Goal: Information Seeking & Learning: Find specific fact

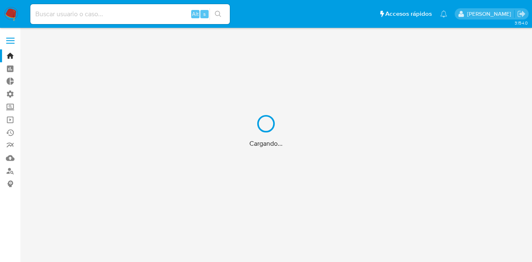
click at [137, 17] on div "Cargando..." at bounding box center [266, 131] width 532 height 262
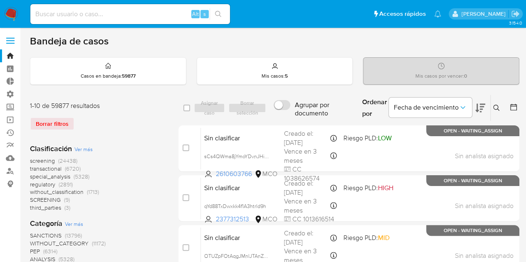
click at [137, 17] on input at bounding box center [129, 14] width 199 height 11
paste input "2589698324"
type input "2589698324"
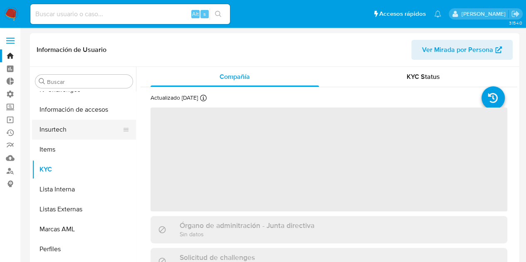
scroll to position [351, 0]
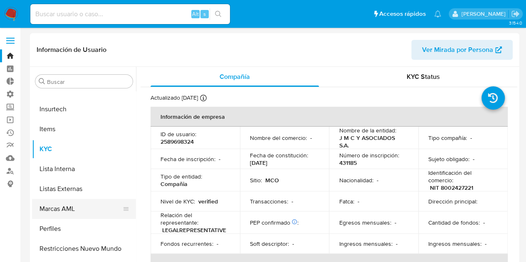
select select "10"
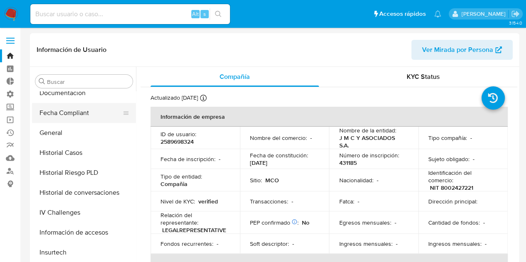
scroll to position [249, 0]
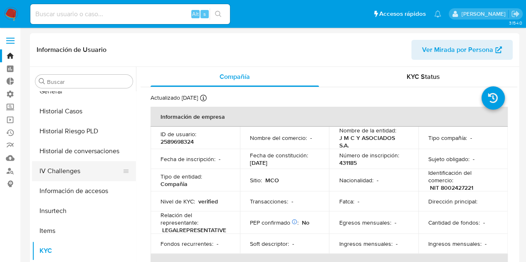
click at [75, 175] on button "IV Challenges" at bounding box center [80, 171] width 97 height 20
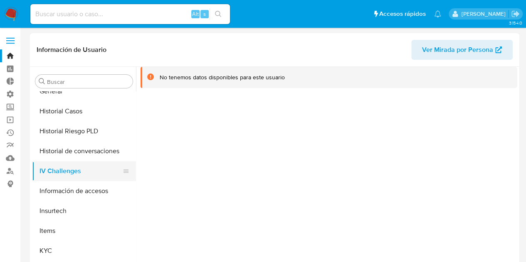
click at [77, 175] on button "IV Challenges" at bounding box center [80, 171] width 97 height 20
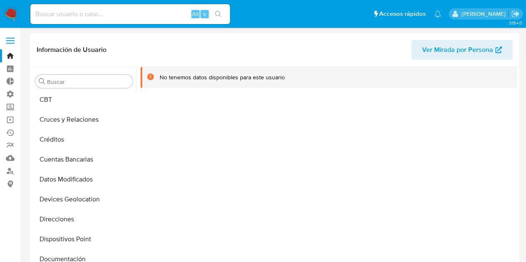
scroll to position [0, 0]
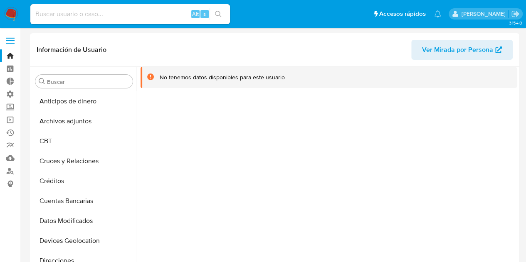
click at [110, 14] on input at bounding box center [129, 14] width 199 height 11
paste input "2589698324"
type input "2589698324"
click at [114, 10] on input "2589698324" at bounding box center [129, 14] width 199 height 11
click at [106, 17] on input "2589698324" at bounding box center [129, 14] width 199 height 11
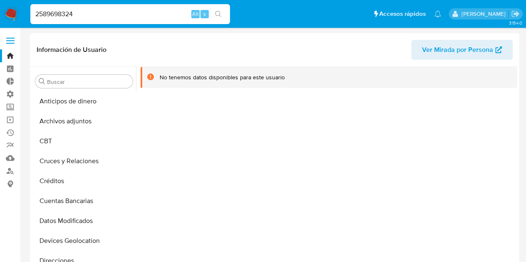
drag, startPoint x: 91, startPoint y: 15, endPoint x: -2, endPoint y: 9, distance: 93.3
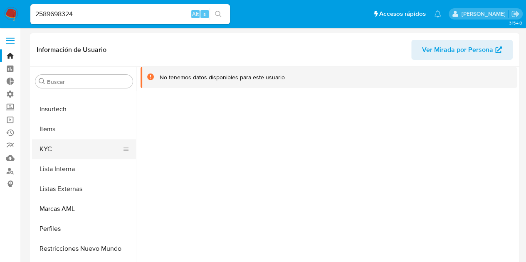
click at [44, 155] on button "KYC" at bounding box center [80, 149] width 97 height 20
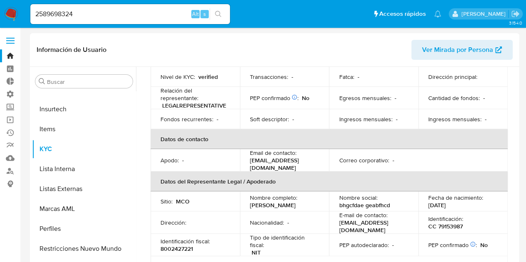
scroll to position [166, 0]
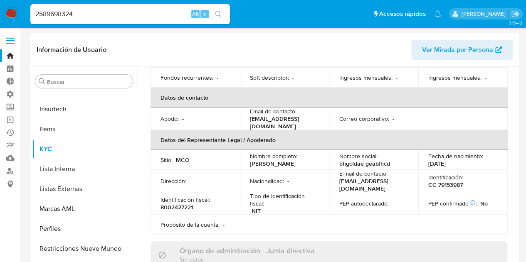
drag, startPoint x: 387, startPoint y: 167, endPoint x: 309, endPoint y: 166, distance: 77.7
click at [309, 166] on tr "Sitio : MCO Nombre completo : [PERSON_NAME] Nombre social : bhgcfdae geabfhcd F…" at bounding box center [328, 160] width 357 height 20
click at [305, 175] on td "Nacionalidad : -" at bounding box center [284, 181] width 89 height 22
drag, startPoint x: 291, startPoint y: 169, endPoint x: 236, endPoint y: 166, distance: 55.0
click at [236, 166] on tr "Sitio : MCO Nombre completo : [PERSON_NAME] Nombre social : bhgcfdae geabfhcd F…" at bounding box center [328, 160] width 357 height 20
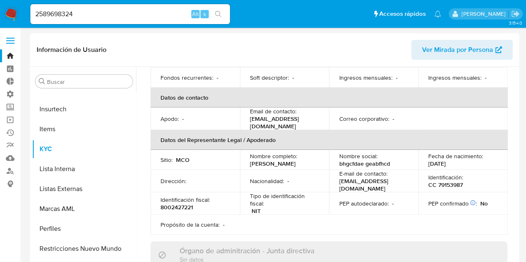
click at [215, 170] on td "Sitio : MCO" at bounding box center [194, 160] width 89 height 20
drag, startPoint x: 389, startPoint y: 168, endPoint x: 334, endPoint y: 172, distance: 55.8
click at [334, 170] on td "Nombre social : bhgcfdae geabfhcd" at bounding box center [373, 160] width 89 height 20
click at [369, 167] on p "bhgcfdae geabfhcd" at bounding box center [364, 163] width 51 height 7
drag, startPoint x: 364, startPoint y: 188, endPoint x: 412, endPoint y: 188, distance: 47.4
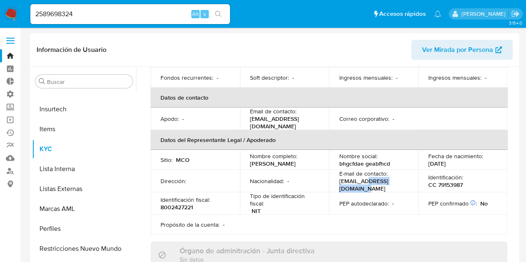
click at [412, 188] on td "E-mail de contacto : [EMAIL_ADDRESS][DOMAIN_NAME]" at bounding box center [373, 181] width 89 height 22
click at [453, 189] on p "CC 79153987" at bounding box center [445, 184] width 34 height 7
drag, startPoint x: 486, startPoint y: 189, endPoint x: 417, endPoint y: 189, distance: 69.4
click at [418, 189] on td "Identificación : CC 79153987" at bounding box center [462, 181] width 89 height 22
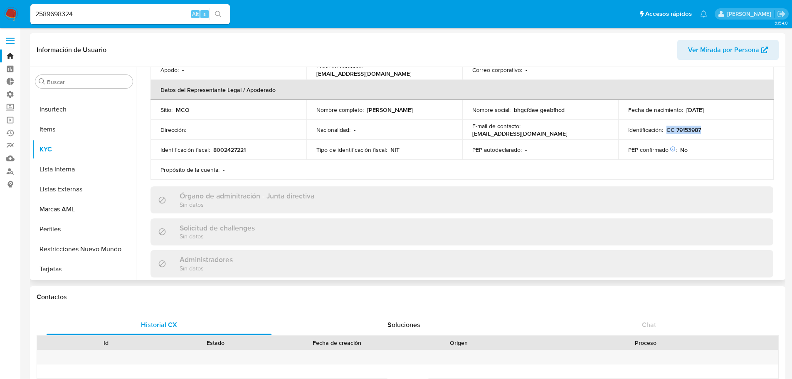
scroll to position [208, 0]
